Goal: Task Accomplishment & Management: Use online tool/utility

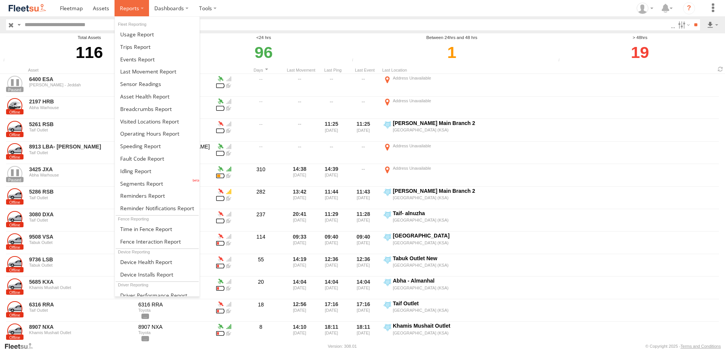
click at [132, 10] on span at bounding box center [129, 8] width 19 height 7
click at [143, 171] on span at bounding box center [135, 171] width 31 height 7
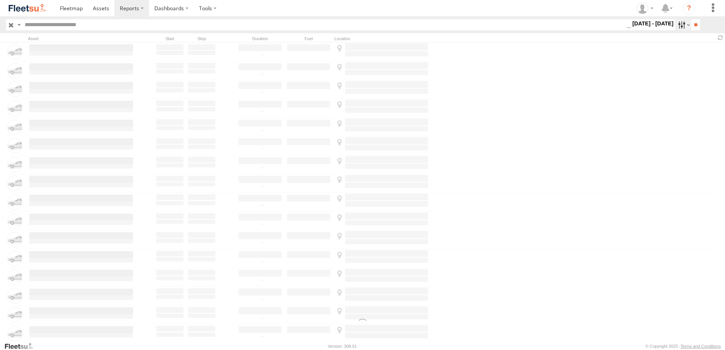
click at [677, 25] on label at bounding box center [683, 24] width 16 height 11
click at [696, 25] on input "**" at bounding box center [695, 24] width 9 height 11
